Goal: Information Seeking & Learning: Learn about a topic

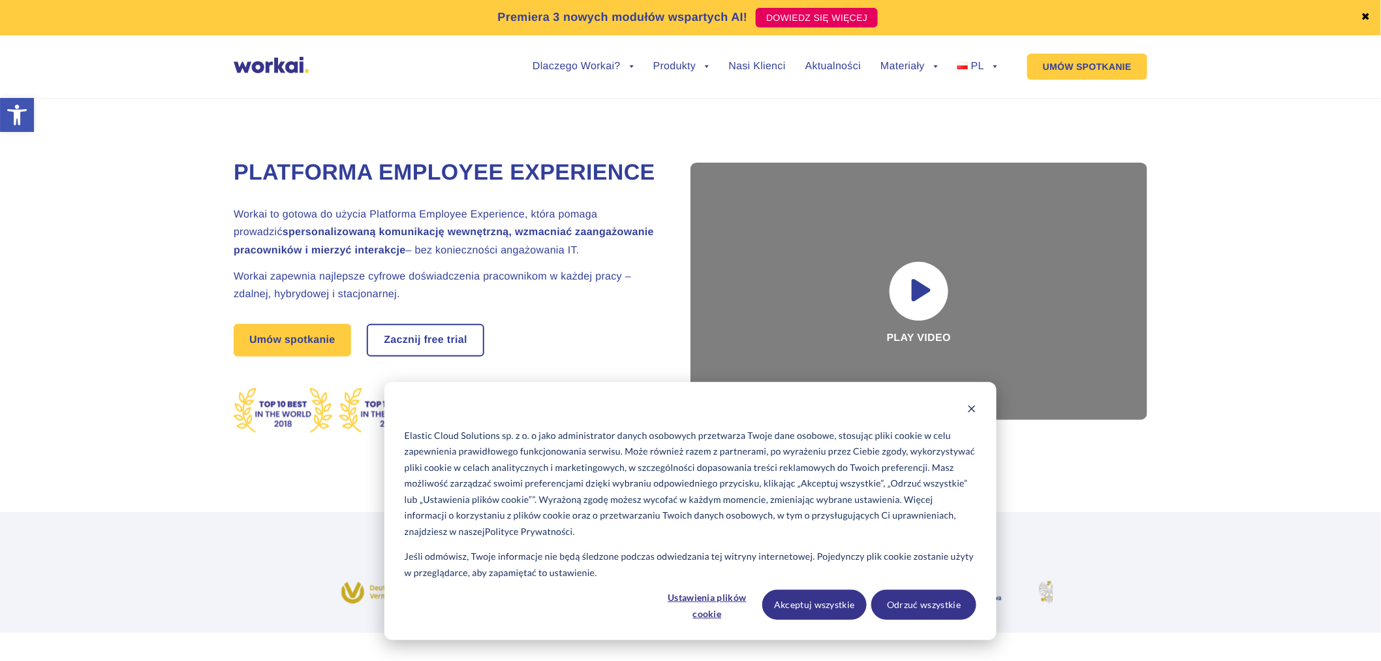
scroll to position [217, 0]
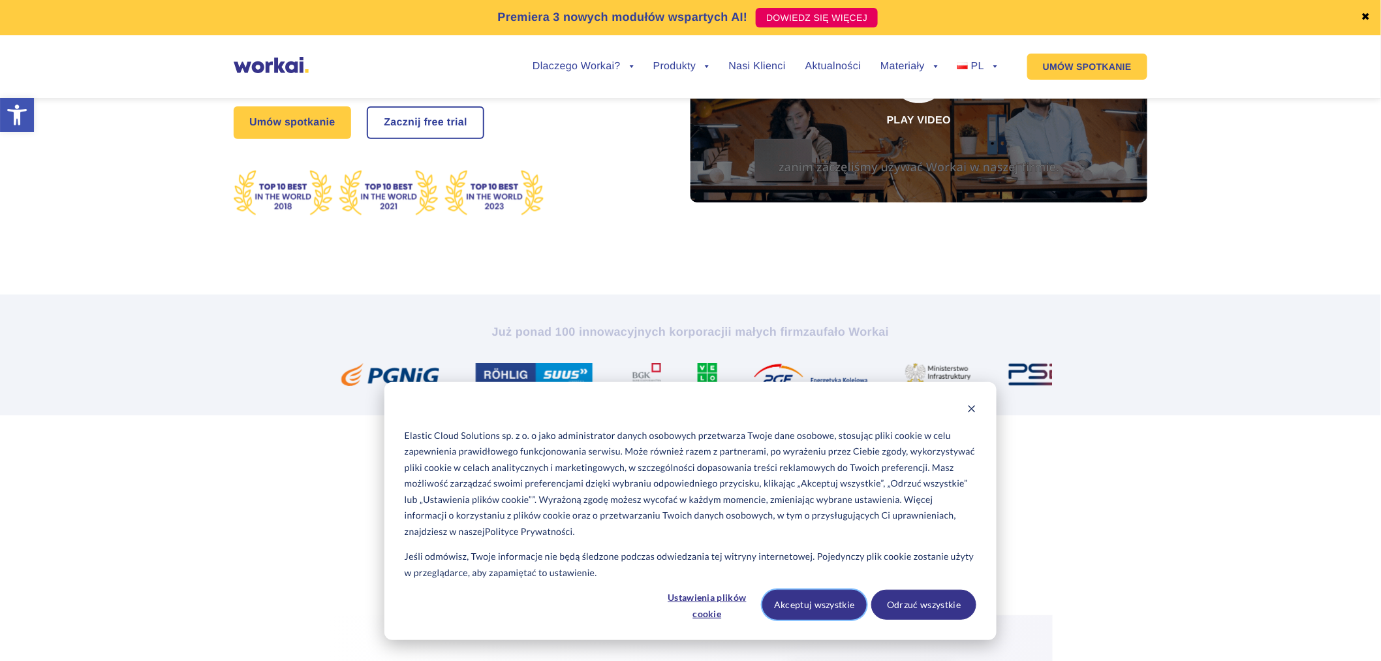
click at [830, 610] on button "Akceptuj wszystkie" at bounding box center [814, 604] width 105 height 30
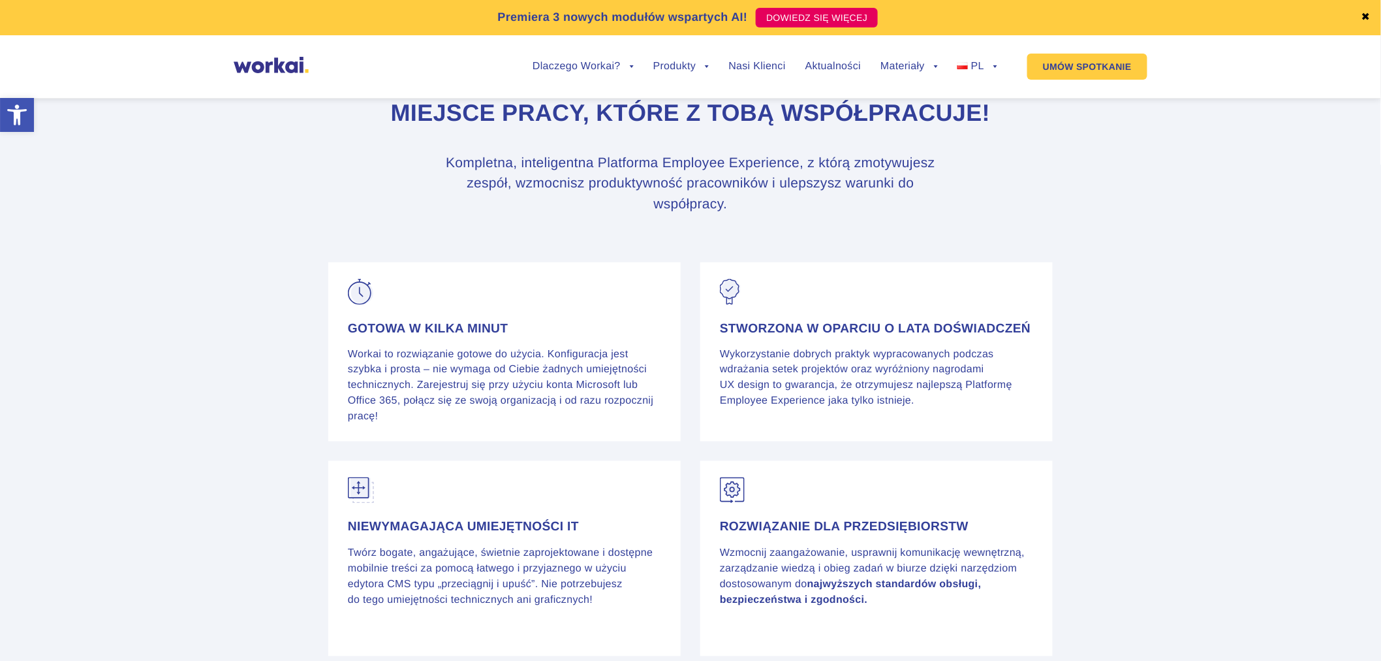
scroll to position [5174, 0]
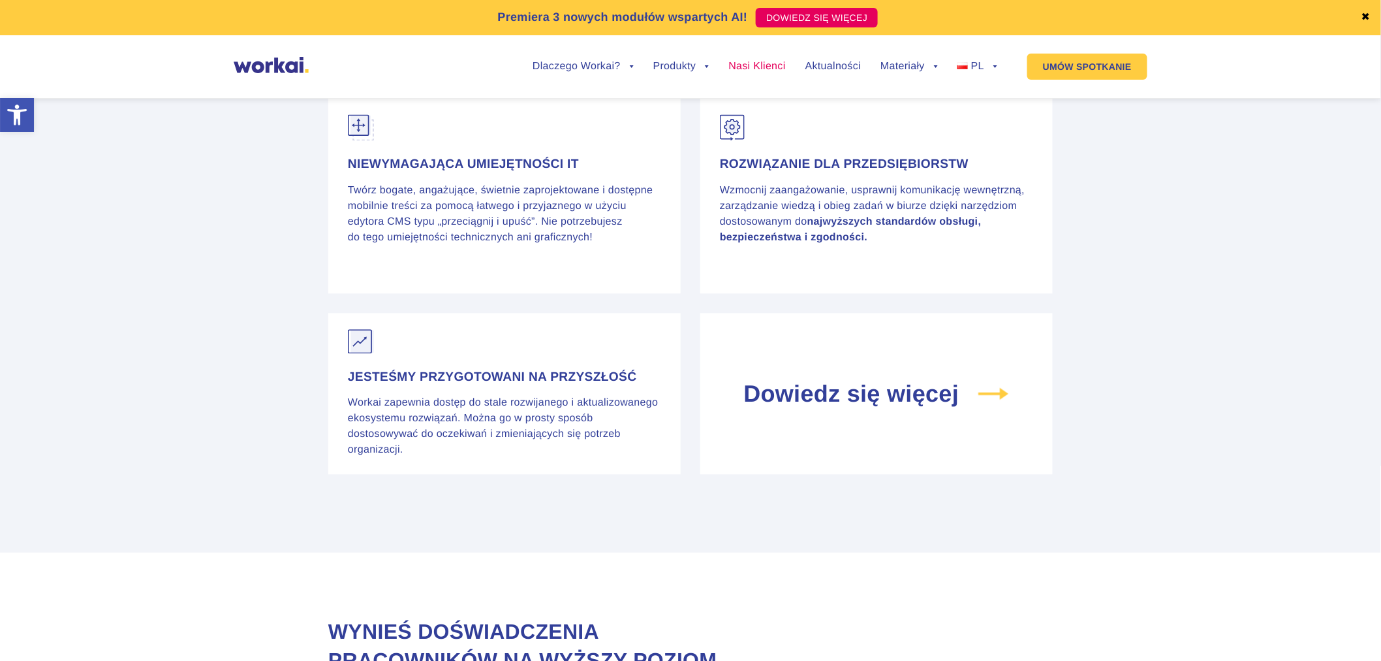
click at [760, 67] on link "Nasi Klienci" at bounding box center [757, 66] width 57 height 10
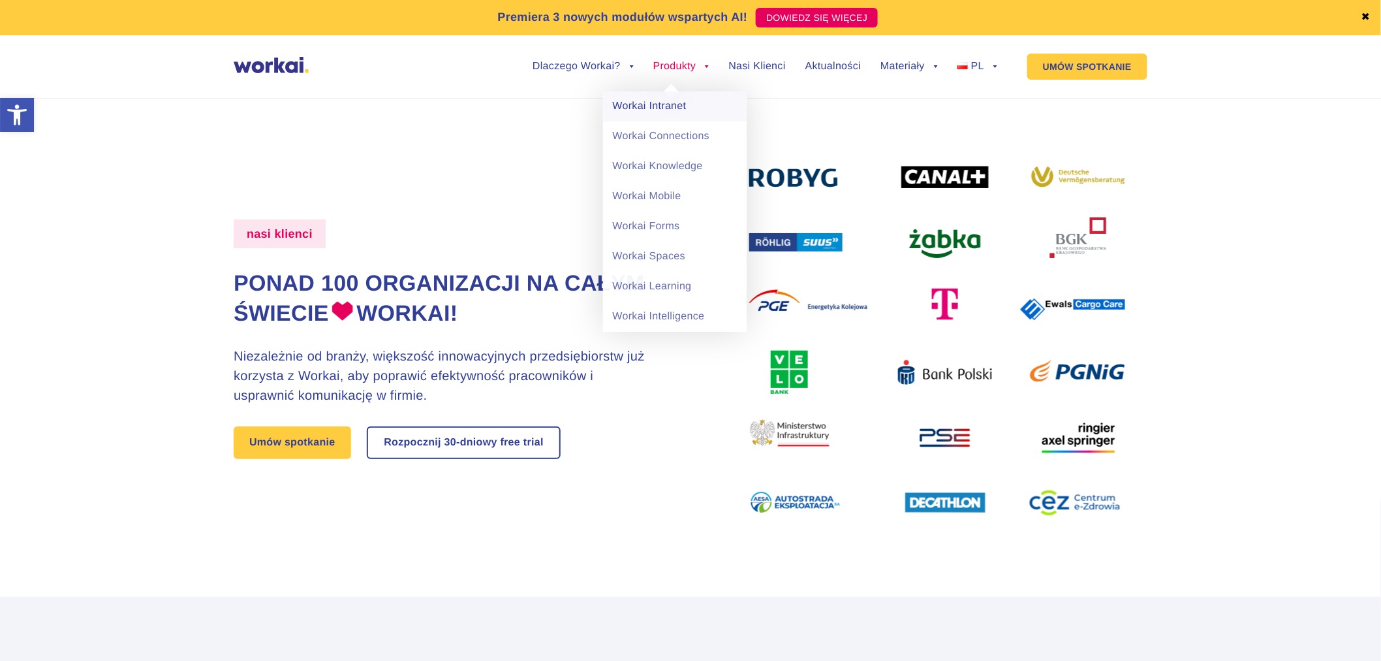
click at [667, 105] on link "Workai Intranet" at bounding box center [675, 106] width 144 height 30
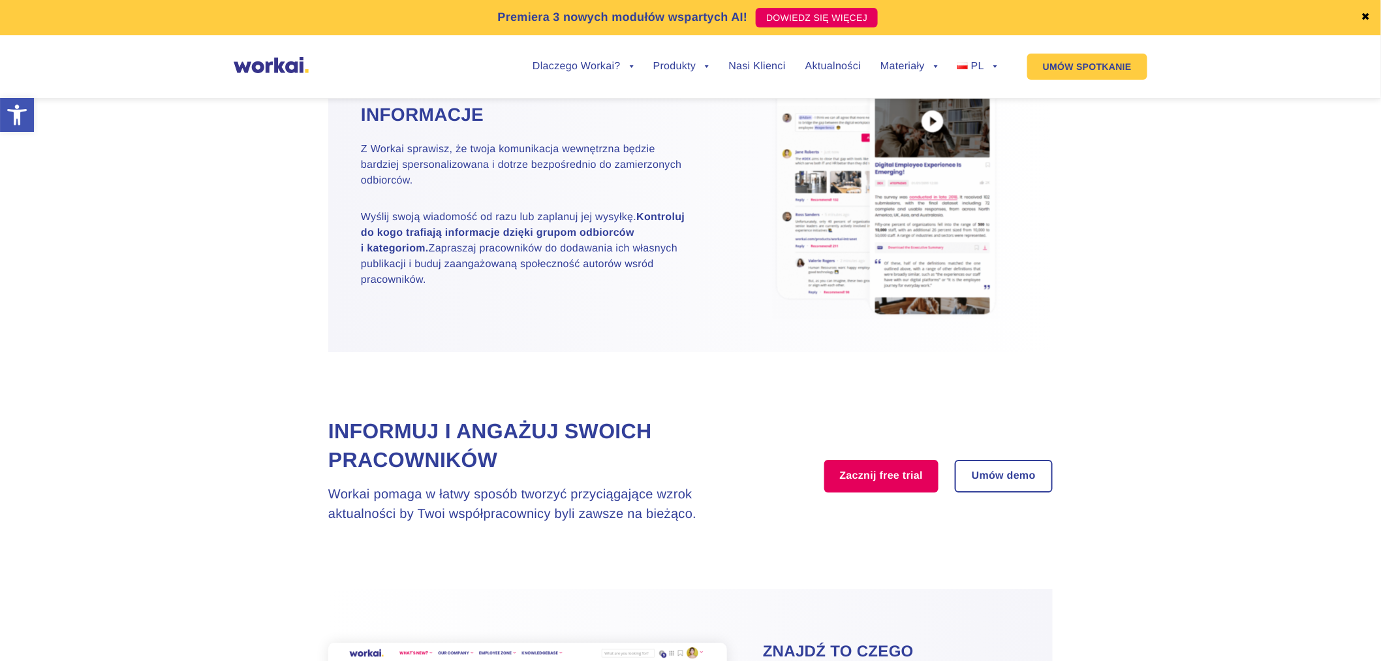
scroll to position [1740, 0]
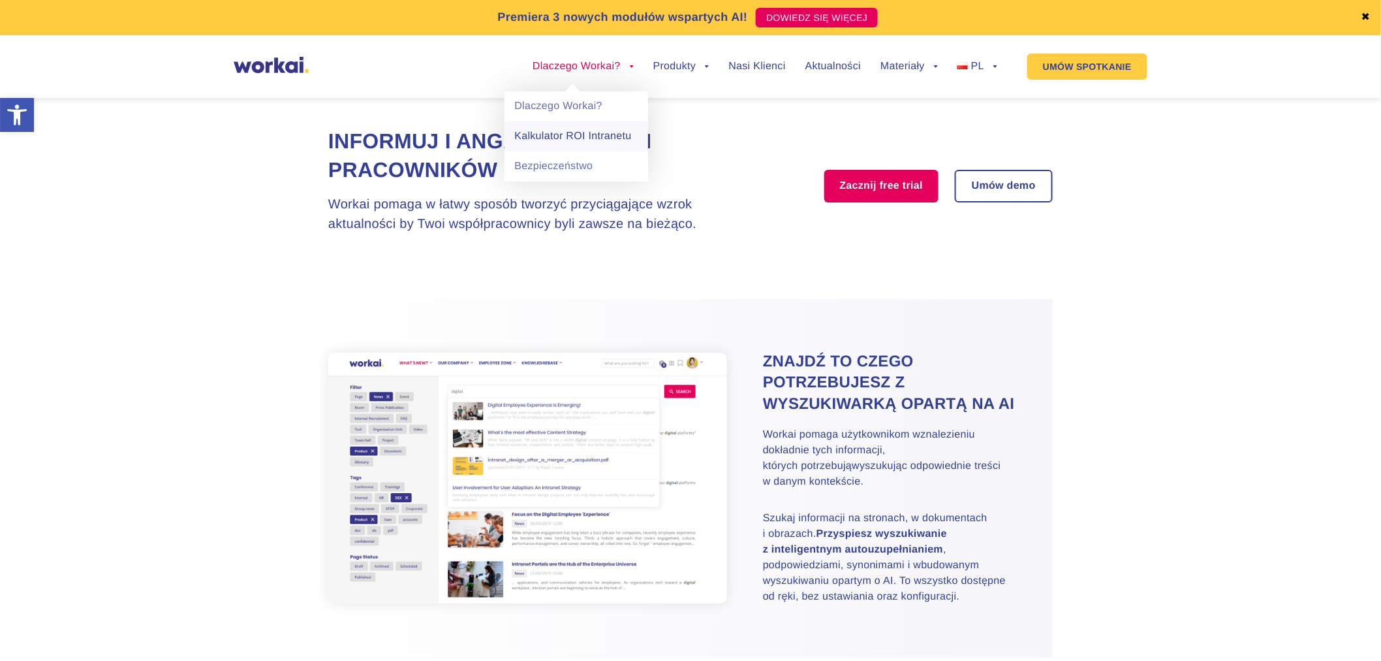
click at [599, 138] on link "Kalkulator ROI Intranetu" at bounding box center [577, 136] width 144 height 30
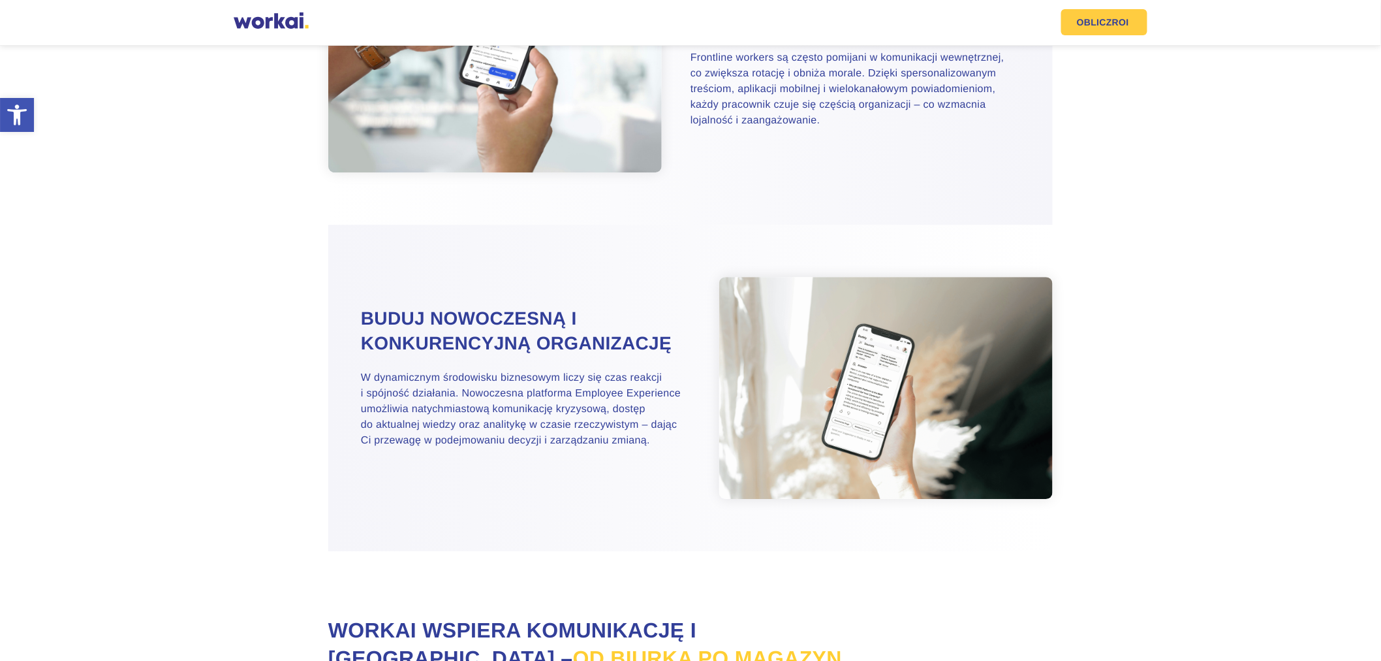
scroll to position [1639, 0]
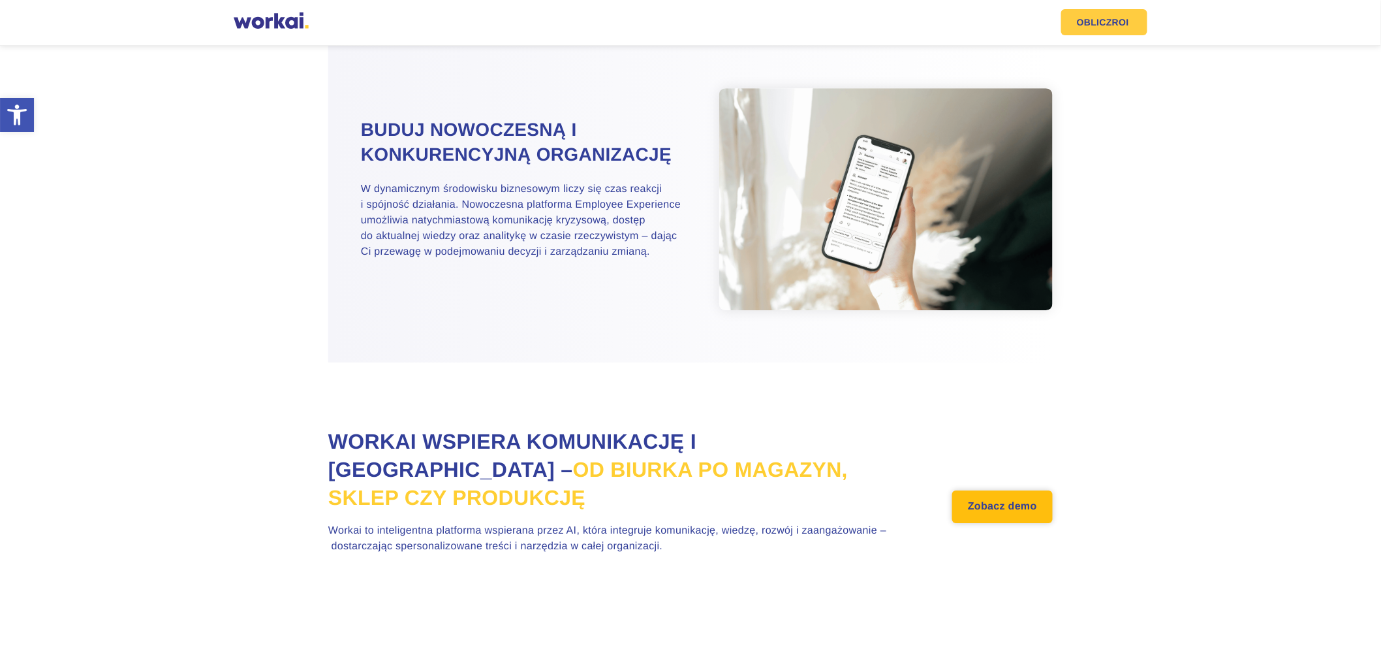
click at [1024, 510] on link "Zobacz demo" at bounding box center [1002, 506] width 101 height 33
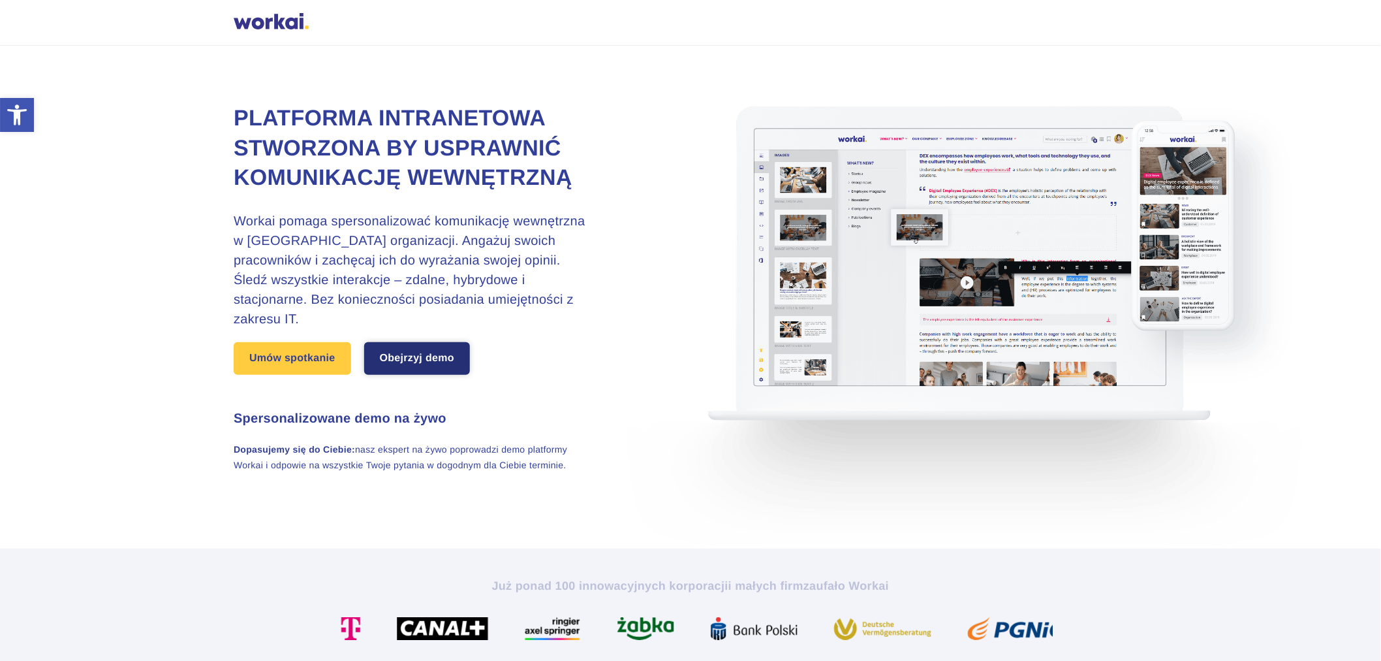
click at [451, 358] on link "Obejrzyj demo" at bounding box center [417, 358] width 106 height 33
